Goal: Task Accomplishment & Management: Manage account settings

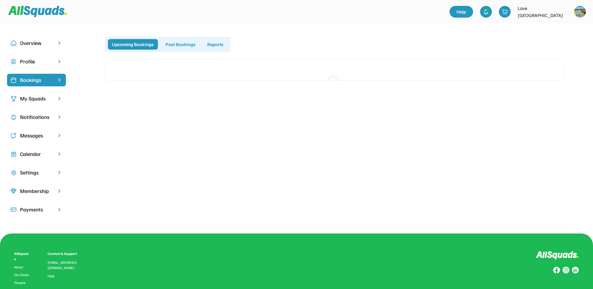
scroll to position [6, 0]
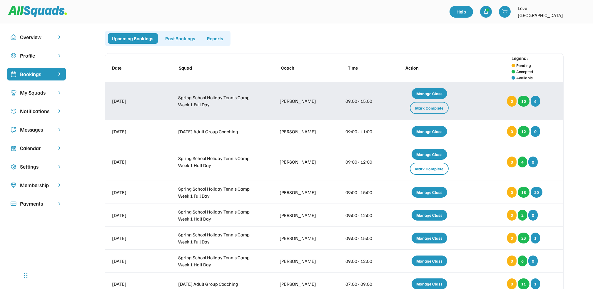
click at [419, 106] on div "Mark Complete" at bounding box center [429, 108] width 39 height 12
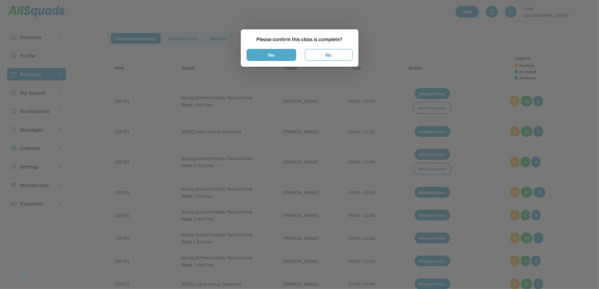
click at [264, 51] on button "Yes" at bounding box center [271, 55] width 49 height 12
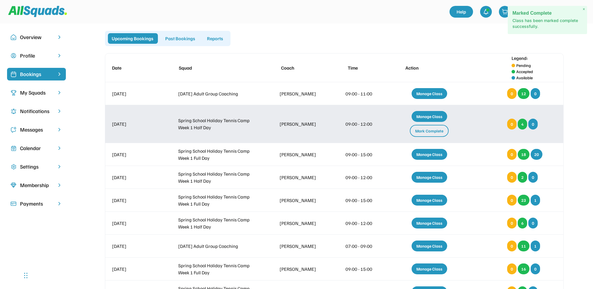
click at [436, 132] on div "Mark Complete" at bounding box center [429, 131] width 39 height 12
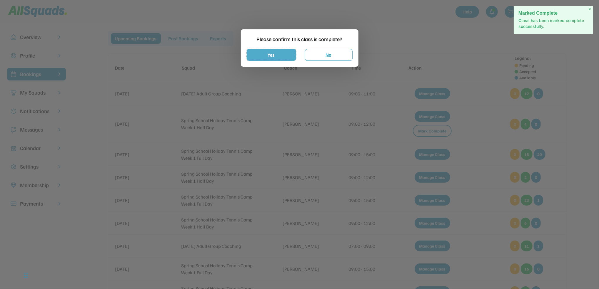
click at [283, 55] on button "Yes" at bounding box center [271, 55] width 49 height 12
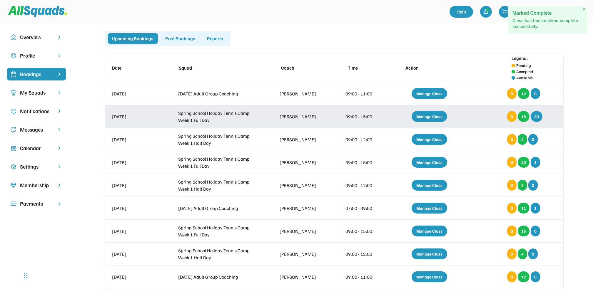
click at [436, 114] on div "Manage Class" at bounding box center [429, 116] width 36 height 11
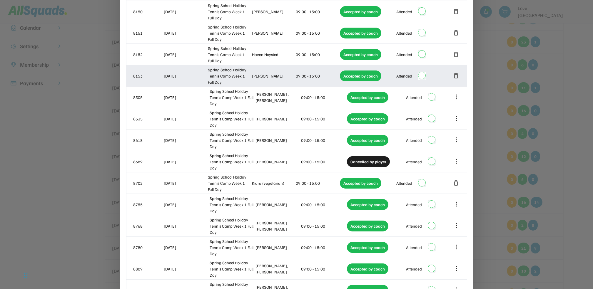
scroll to position [202, 0]
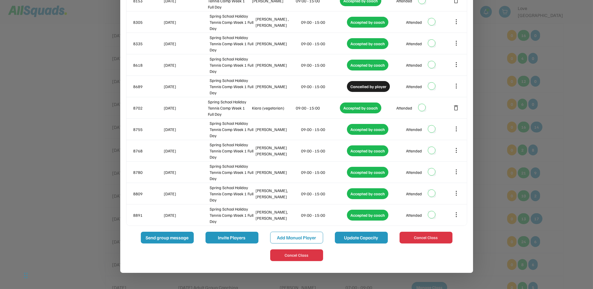
click at [348, 238] on button "Update Capacity" at bounding box center [361, 238] width 53 height 12
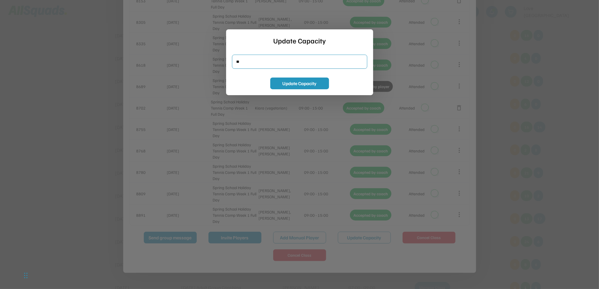
drag, startPoint x: 246, startPoint y: 64, endPoint x: 229, endPoint y: 64, distance: 17.0
click at [229, 64] on div "Update Capacity Update Capacity" at bounding box center [299, 62] width 147 height 66
type input "**"
click at [317, 84] on button "Update Capacity" at bounding box center [299, 84] width 59 height 12
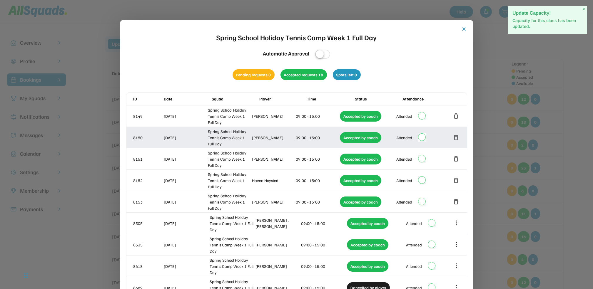
scroll to position [0, 0]
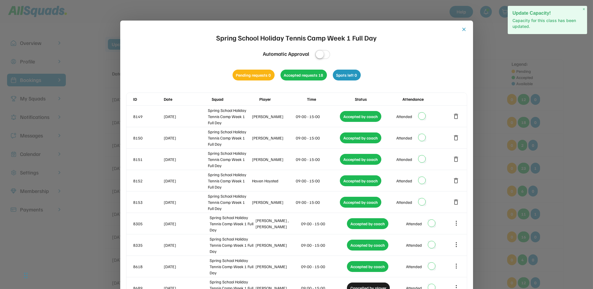
click at [464, 29] on button "close" at bounding box center [464, 29] width 6 height 6
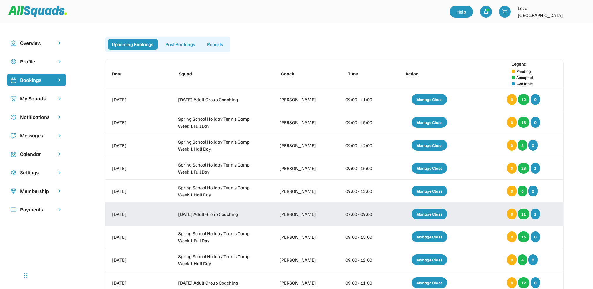
scroll to position [39, 0]
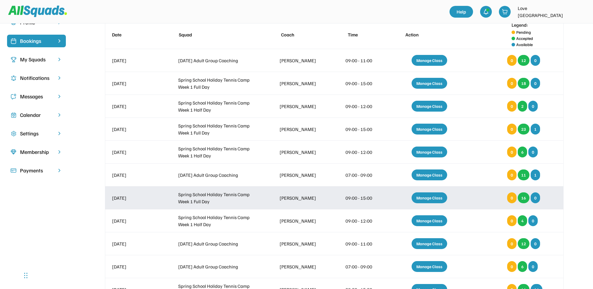
click at [432, 198] on div "Manage Class" at bounding box center [429, 198] width 36 height 11
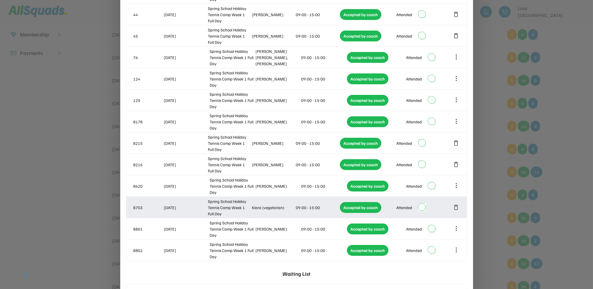
scroll to position [0, 0]
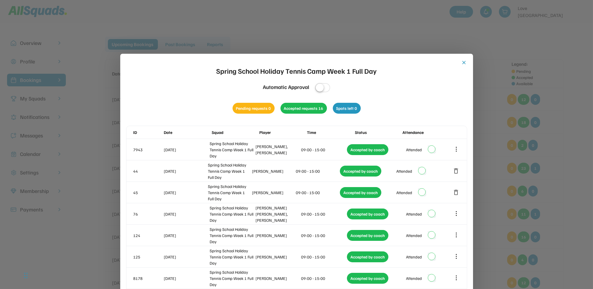
click at [468, 64] on div "close Spring School Holiday Tennis Camp Week 1 Full Day Automatic Approval Pend…" at bounding box center [296, 279] width 353 height 451
click at [466, 64] on button "close" at bounding box center [464, 63] width 6 height 6
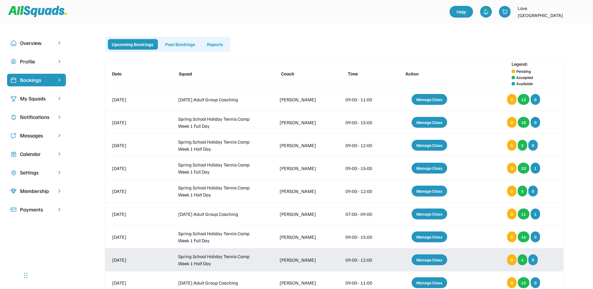
click at [430, 263] on div "Manage Class" at bounding box center [429, 260] width 36 height 11
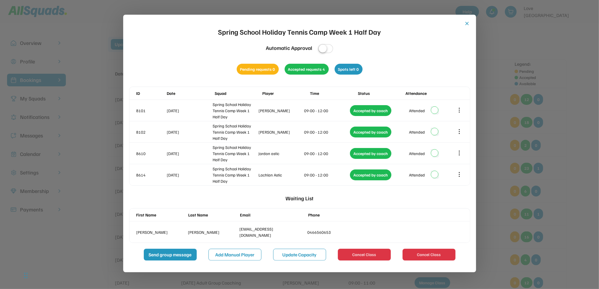
click at [466, 25] on button "close" at bounding box center [467, 24] width 6 height 6
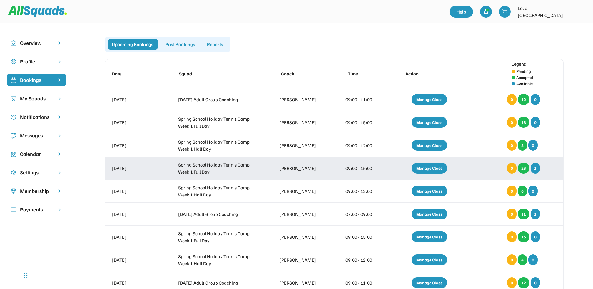
click at [425, 168] on div "Manage Class" at bounding box center [429, 168] width 36 height 11
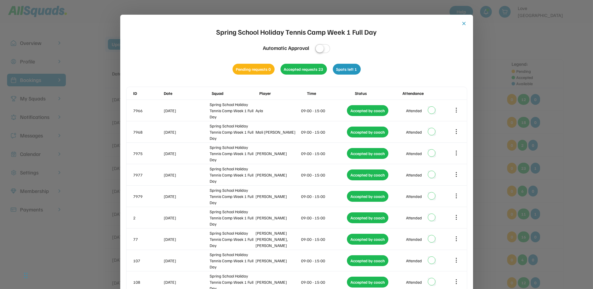
click at [464, 23] on button "close" at bounding box center [464, 24] width 6 height 6
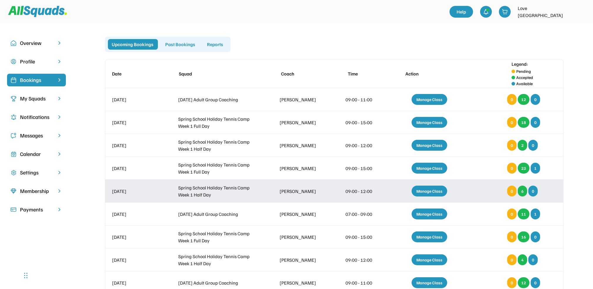
click at [427, 189] on div "Manage Class" at bounding box center [429, 191] width 36 height 11
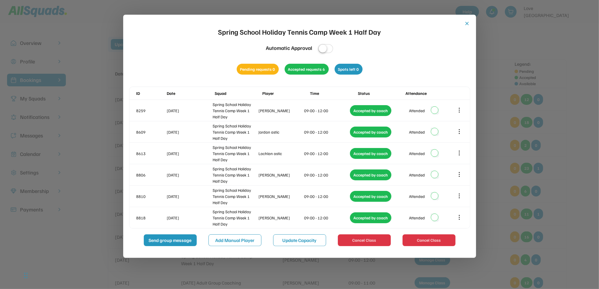
click at [465, 24] on button "close" at bounding box center [467, 24] width 6 height 6
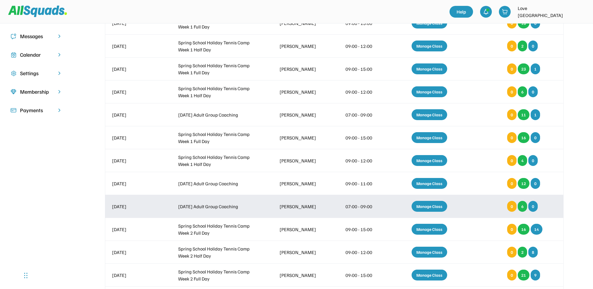
scroll to position [118, 0]
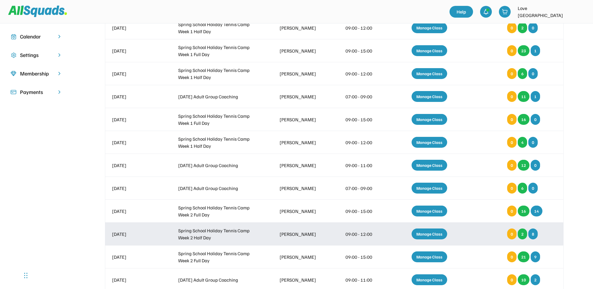
click at [429, 231] on div "Manage Class" at bounding box center [429, 234] width 36 height 11
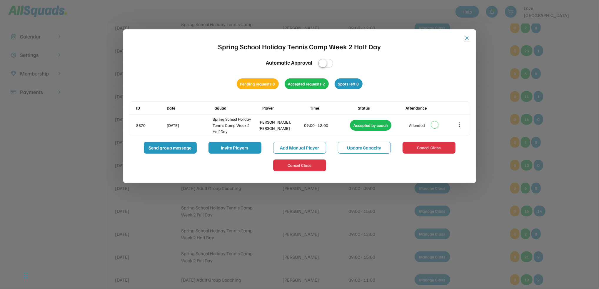
click at [467, 39] on button "close" at bounding box center [467, 38] width 6 height 6
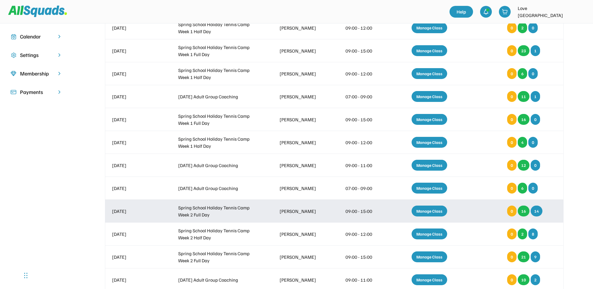
click at [423, 211] on div "Manage Class" at bounding box center [429, 211] width 36 height 11
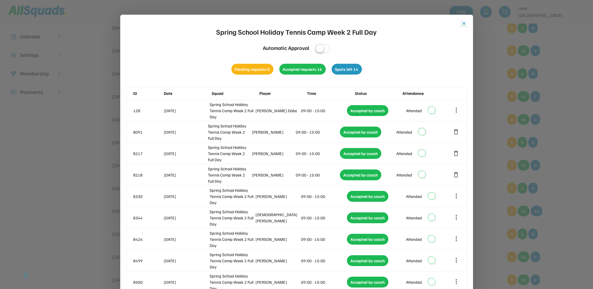
click at [464, 24] on button "close" at bounding box center [464, 24] width 6 height 6
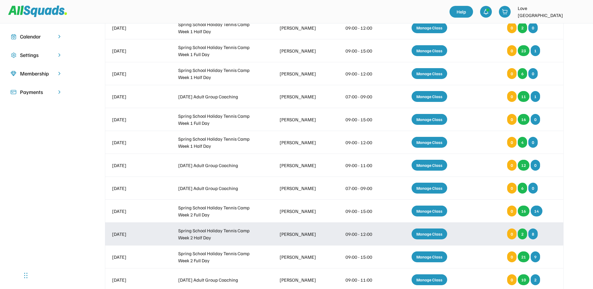
click at [430, 232] on div "Manage Class" at bounding box center [429, 234] width 36 height 11
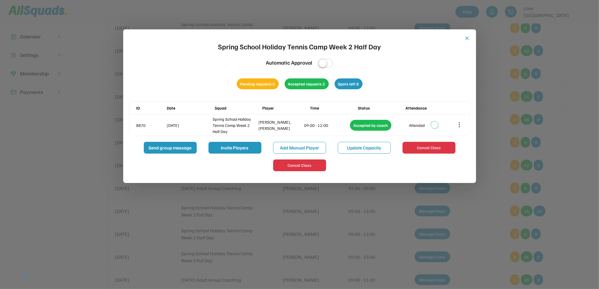
click at [299, 150] on button "Add Manual Player" at bounding box center [299, 148] width 53 height 12
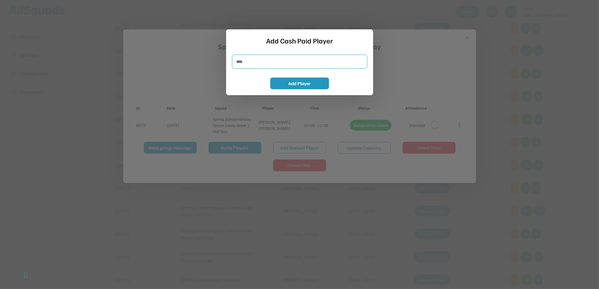
click at [248, 60] on input "input" at bounding box center [299, 62] width 135 height 14
type input "**********"
click at [285, 84] on button "Add Player" at bounding box center [299, 84] width 59 height 12
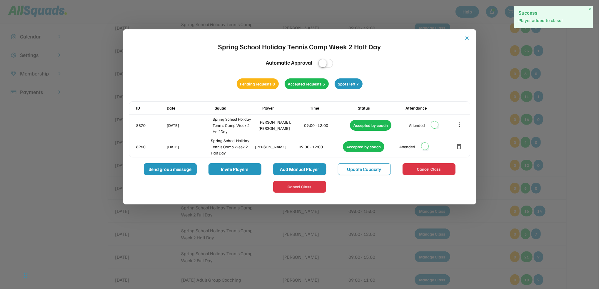
click at [291, 170] on button "Add Manual Player" at bounding box center [299, 169] width 53 height 12
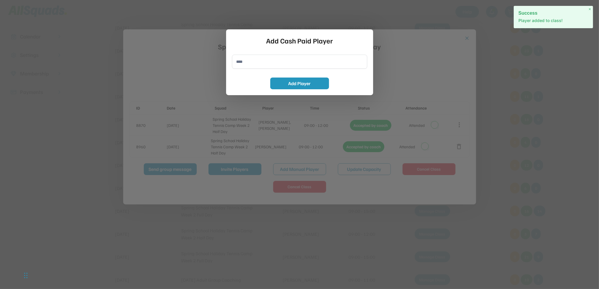
click at [260, 63] on input "input" at bounding box center [299, 62] width 135 height 14
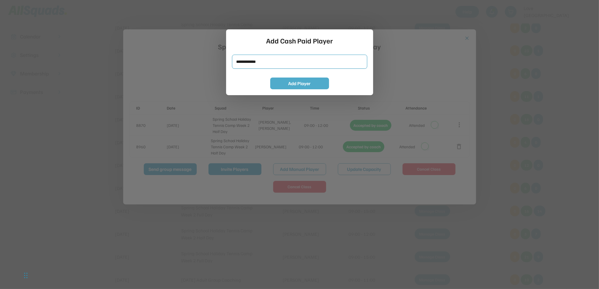
type input "**********"
click at [291, 86] on button "Add Player" at bounding box center [299, 84] width 59 height 12
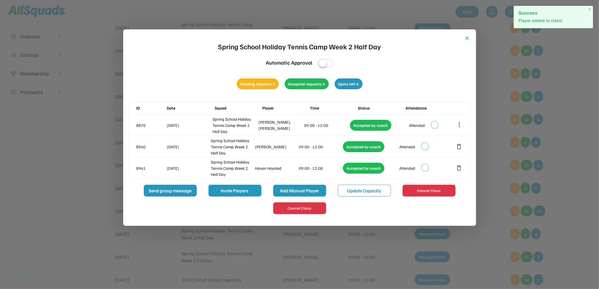
click at [301, 185] on button "Add Manual Player" at bounding box center [299, 191] width 53 height 12
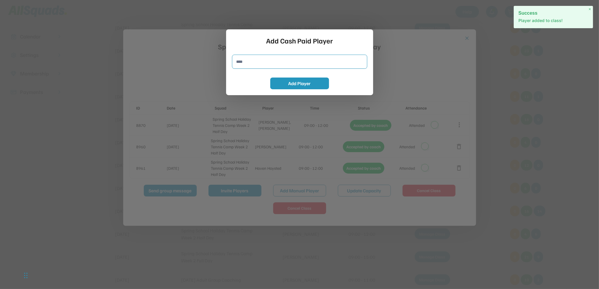
click at [284, 63] on input "input" at bounding box center [299, 62] width 135 height 14
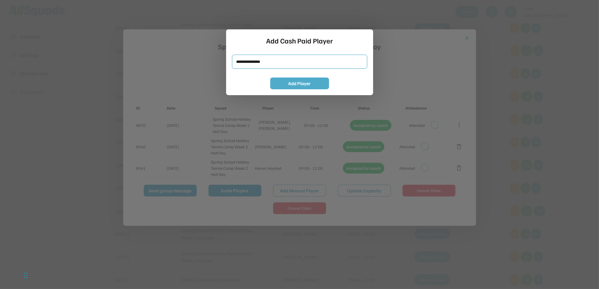
type input "**********"
click at [287, 82] on button "Add Player" at bounding box center [299, 84] width 59 height 12
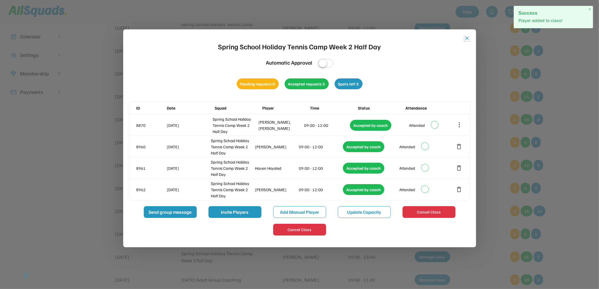
click at [466, 38] on button "close" at bounding box center [467, 38] width 6 height 6
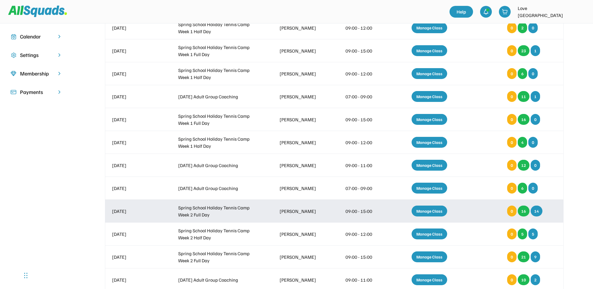
click at [435, 211] on div "Manage Class" at bounding box center [429, 211] width 36 height 11
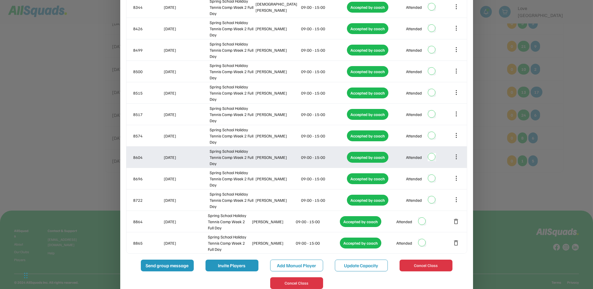
scroll to position [368, 0]
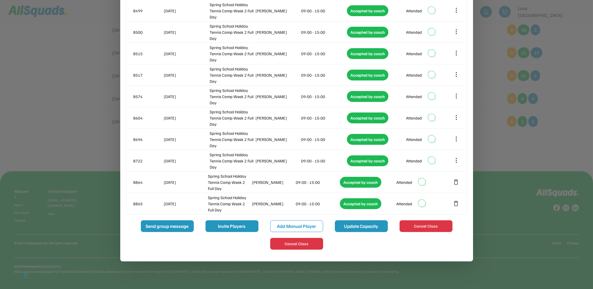
click at [343, 226] on button "Update Capacity" at bounding box center [361, 226] width 53 height 12
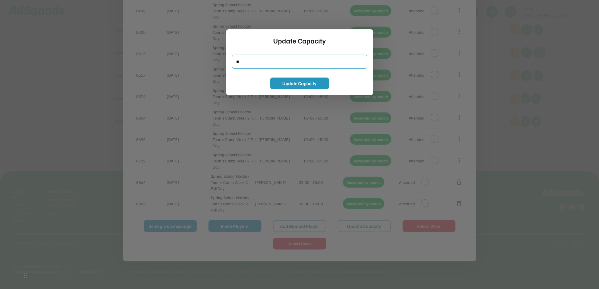
drag, startPoint x: 246, startPoint y: 61, endPoint x: 231, endPoint y: 65, distance: 15.4
click at [231, 65] on div "Update Capacity Update Capacity" at bounding box center [299, 62] width 147 height 66
type input "**"
click at [294, 82] on button "Update Capacity" at bounding box center [299, 84] width 59 height 12
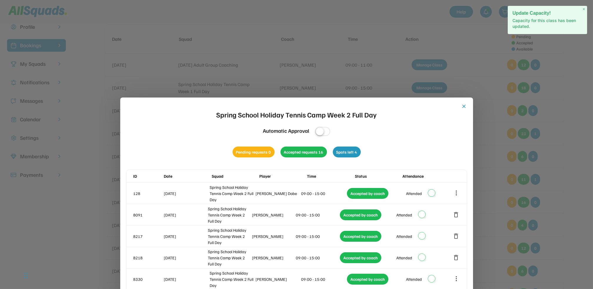
scroll to position [15, 0]
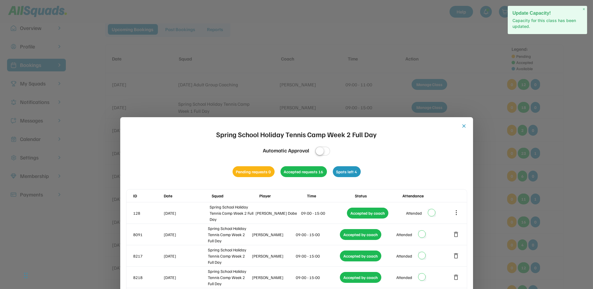
click at [463, 127] on button "close" at bounding box center [464, 126] width 6 height 6
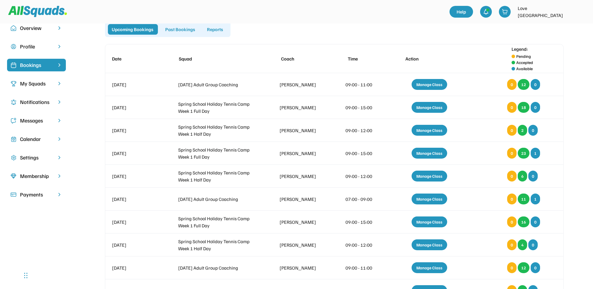
click at [39, 119] on div "Messages" at bounding box center [36, 121] width 33 height 8
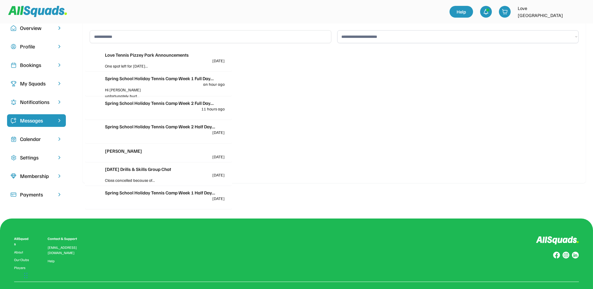
click at [146, 83] on div "Spring School Holiday Tennis Camp Week 1 Full Day... an hour ago" at bounding box center [165, 80] width 120 height 11
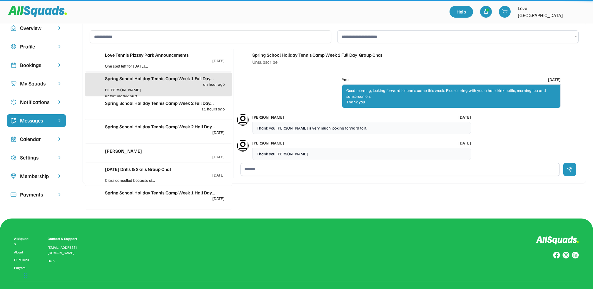
scroll to position [79, 0]
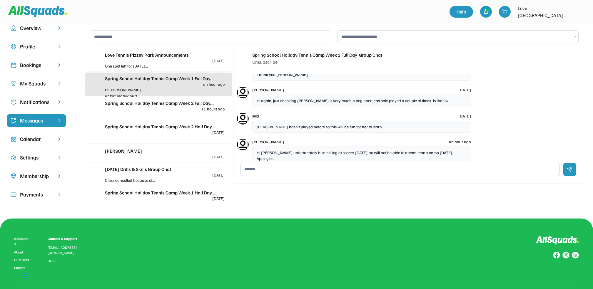
click at [280, 171] on textarea at bounding box center [399, 169] width 319 height 13
type textarea "**********"
click at [571, 172] on div at bounding box center [569, 169] width 13 height 13
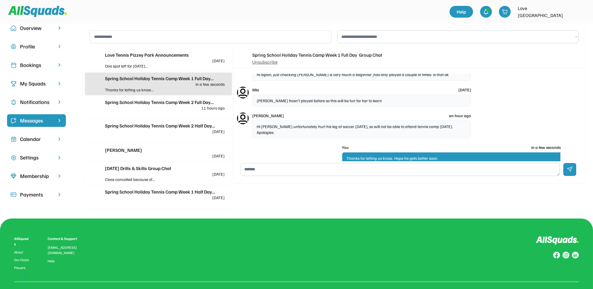
click at [26, 68] on div "Bookings" at bounding box center [36, 65] width 33 height 8
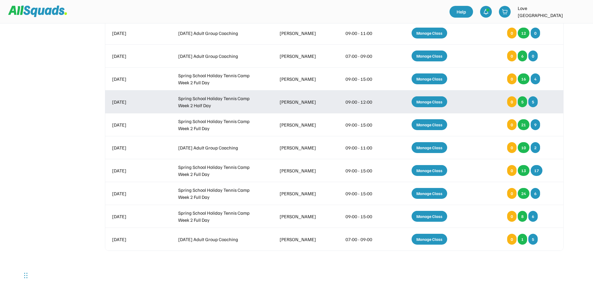
scroll to position [250, 0]
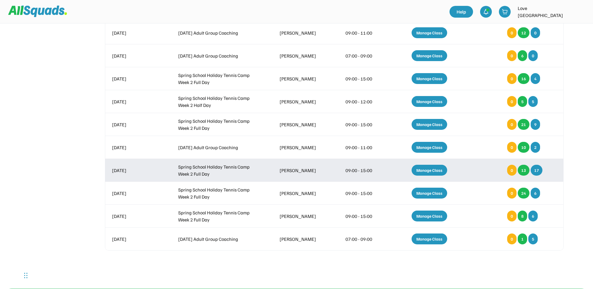
click at [429, 169] on div "Manage Class" at bounding box center [429, 170] width 36 height 11
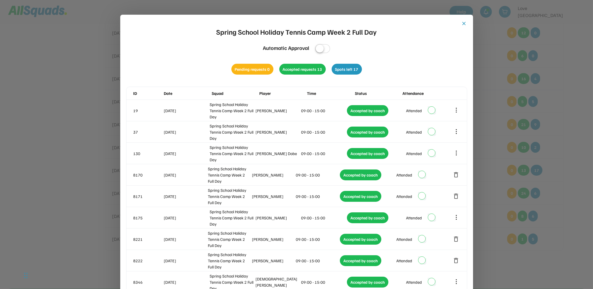
click at [464, 23] on button "close" at bounding box center [464, 24] width 6 height 6
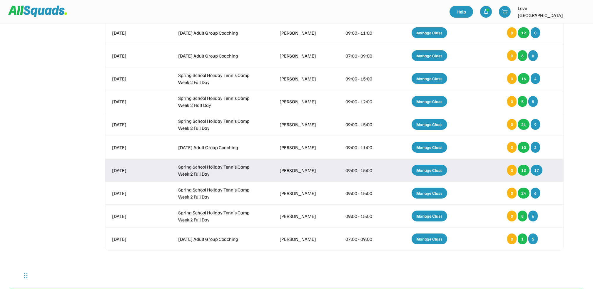
click at [431, 173] on div "Manage Class" at bounding box center [429, 170] width 36 height 11
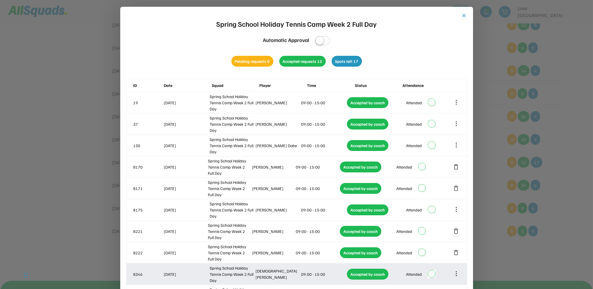
scroll to position [408, 0]
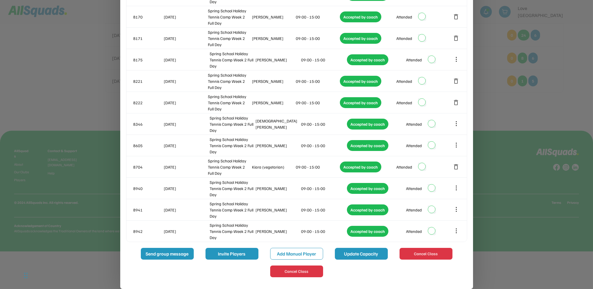
click at [350, 259] on button "Update Capacity" at bounding box center [361, 254] width 53 height 12
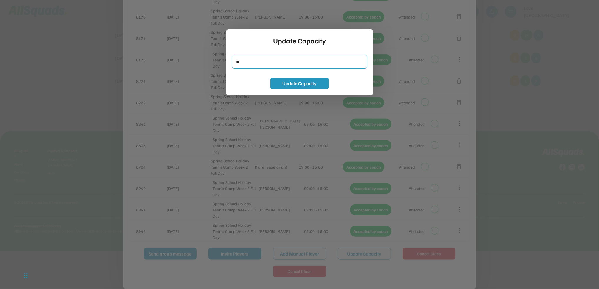
drag, startPoint x: 254, startPoint y: 61, endPoint x: 231, endPoint y: 62, distance: 22.6
click at [231, 62] on div "Update Capacity Update Capacity" at bounding box center [299, 62] width 147 height 66
type input "**"
click at [301, 81] on button "Update Capacity" at bounding box center [299, 84] width 59 height 12
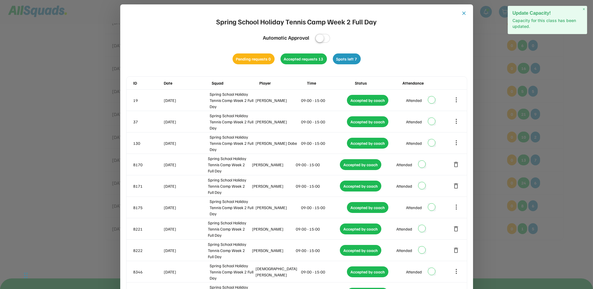
scroll to position [213, 0]
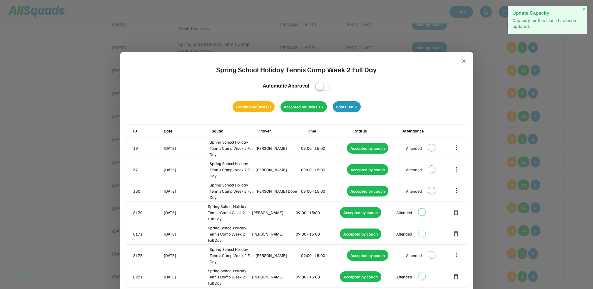
click at [463, 61] on button "close" at bounding box center [464, 61] width 6 height 6
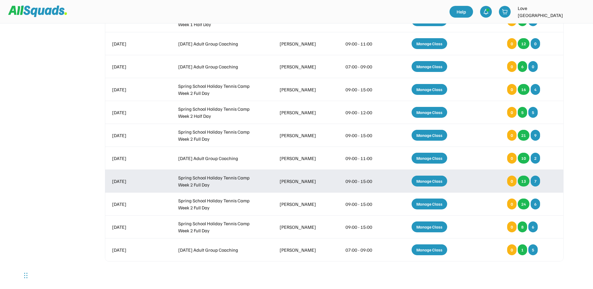
scroll to position [252, 0]
